Goal: Task Accomplishment & Management: Manage account settings

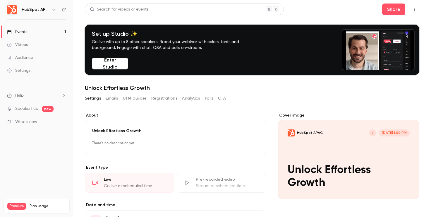
click at [155, 97] on button "Registrations" at bounding box center [164, 98] width 26 height 9
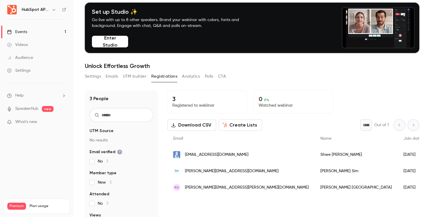
scroll to position [23, 0]
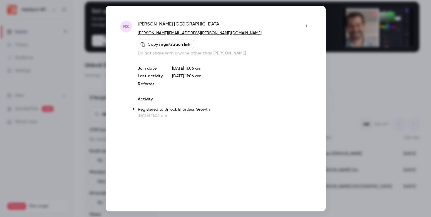
click at [348, 108] on div at bounding box center [215, 108] width 431 height 217
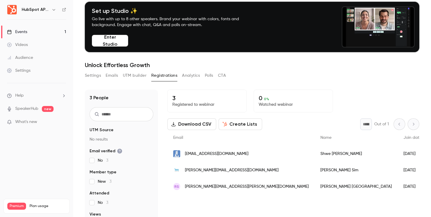
click at [92, 74] on button "Settings" at bounding box center [93, 75] width 16 height 9
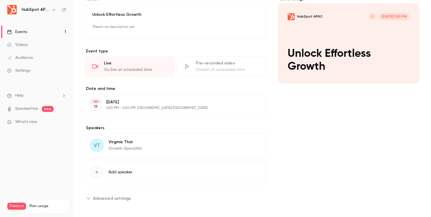
scroll to position [120, 0]
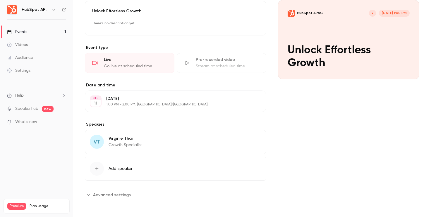
click at [153, 142] on div "VT Virginie Thai Growth Specialist Edit" at bounding box center [176, 142] width 182 height 25
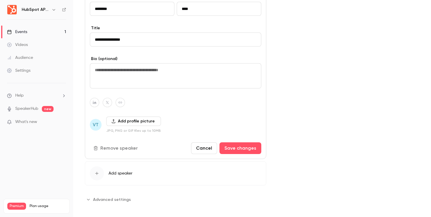
scroll to position [265, 0]
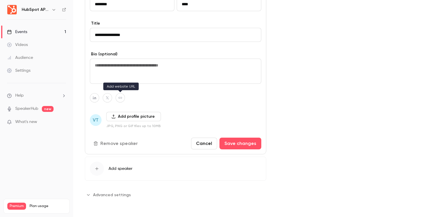
click at [122, 97] on button "button" at bounding box center [120, 97] width 9 height 9
click at [163, 101] on div at bounding box center [176, 97] width 172 height 9
click at [114, 188] on div "**********" at bounding box center [176, 24] width 182 height 352
click at [113, 193] on span "Advanced settings" at bounding box center [112, 195] width 38 height 6
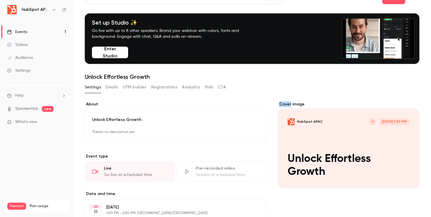
scroll to position [0, 0]
